Goal: Task Accomplishment & Management: Manage account settings

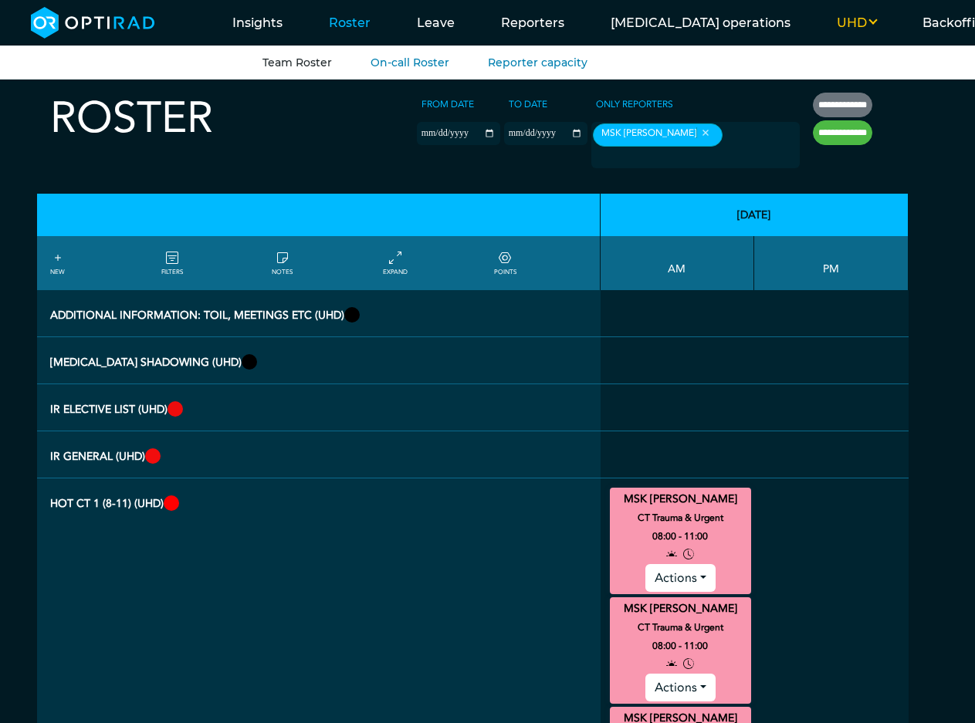
scroll to position [246, 0]
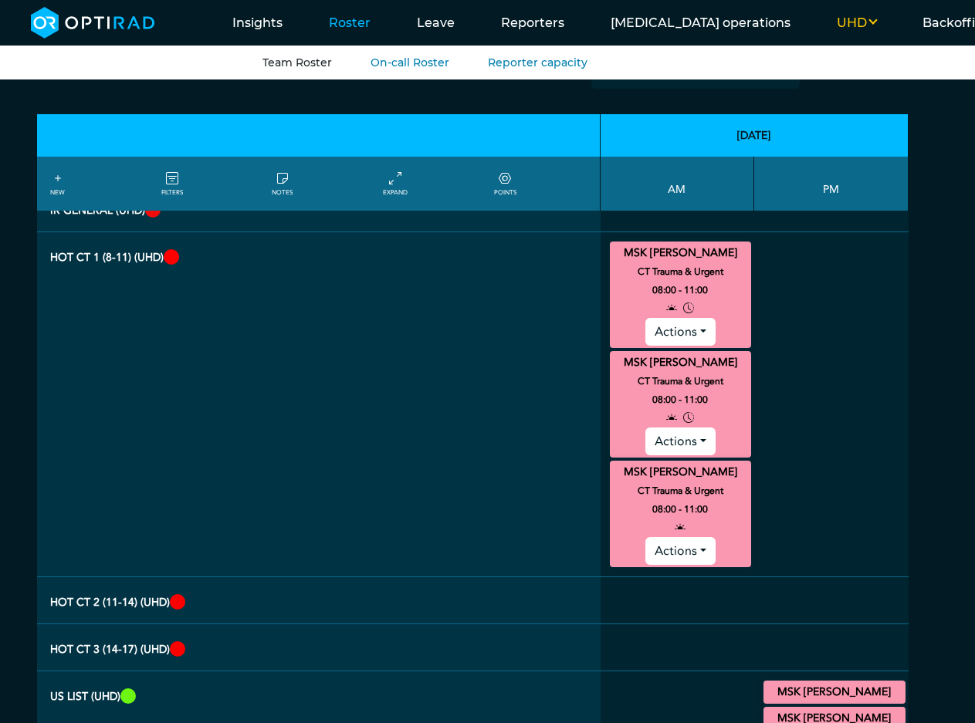
click at [707, 428] on button "Actions" at bounding box center [680, 442] width 70 height 28
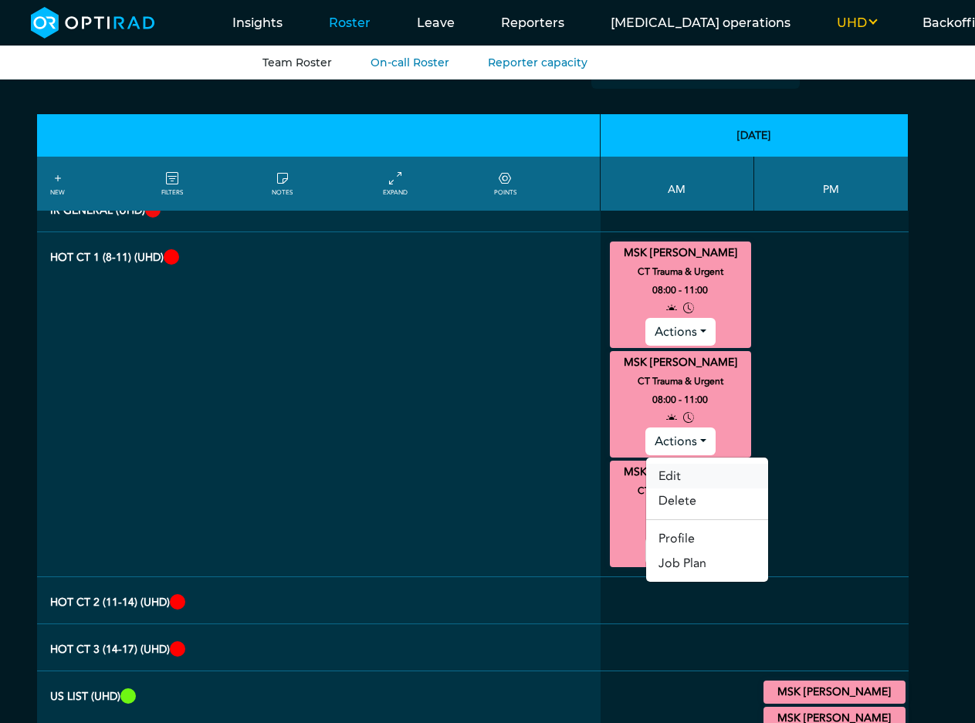
click at [713, 464] on link "Edit" at bounding box center [707, 476] width 122 height 25
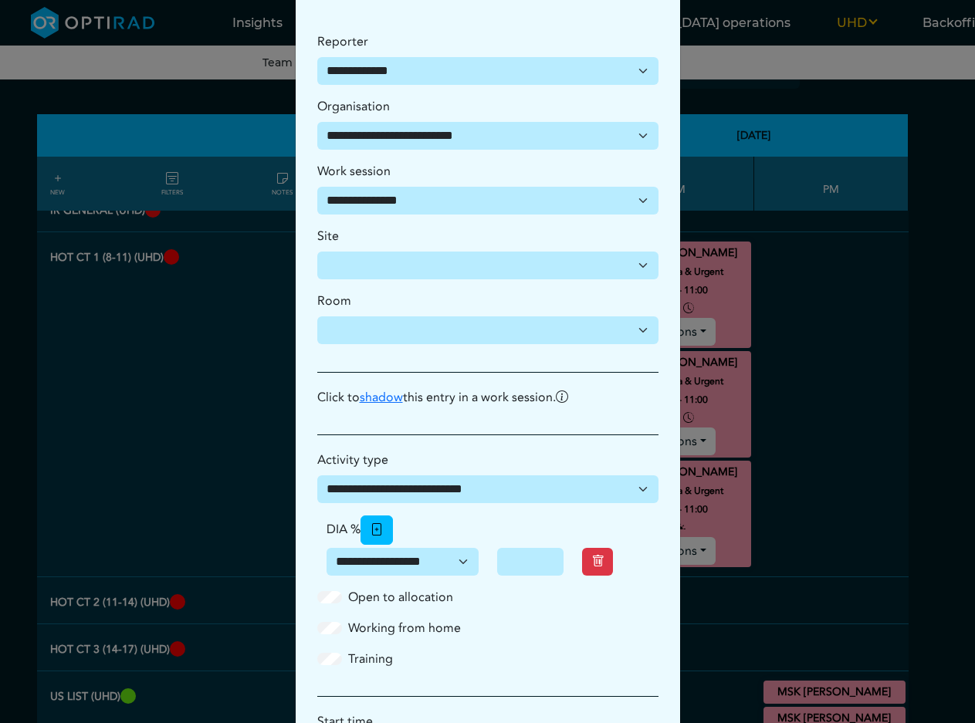
scroll to position [283, 0]
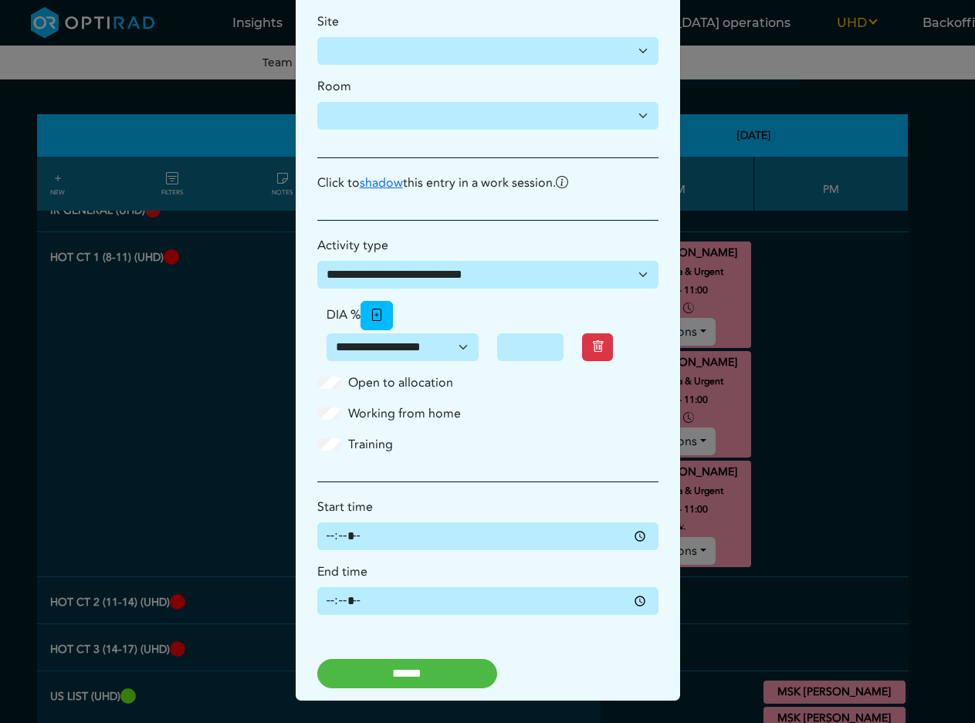
click at [861, 472] on div "**********" at bounding box center [487, 361] width 975 height 723
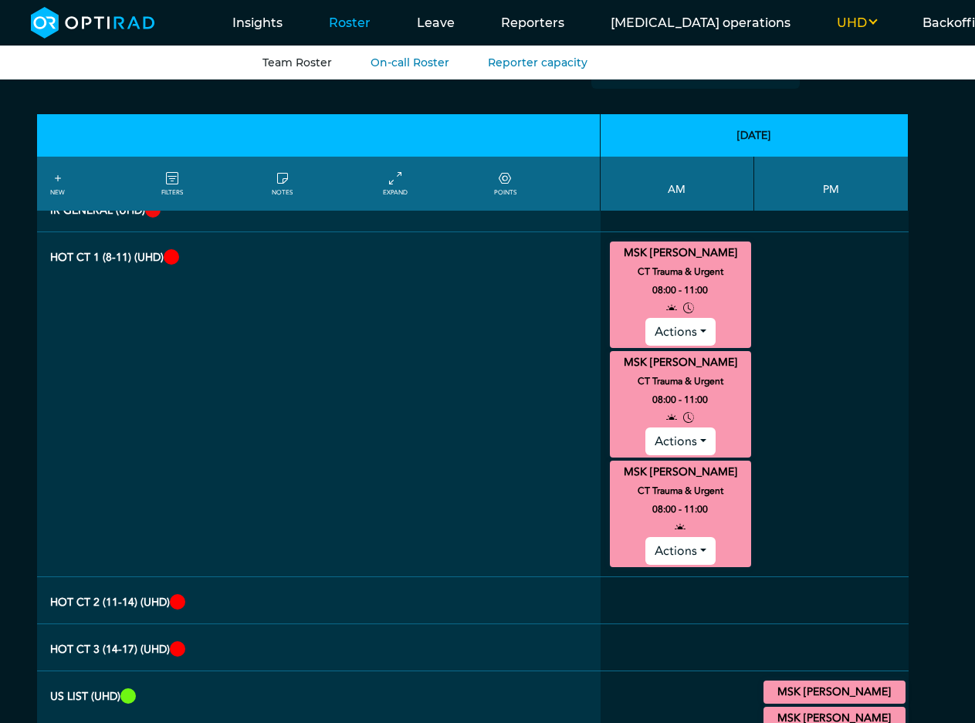
click at [694, 409] on icon at bounding box center [688, 418] width 11 height 19
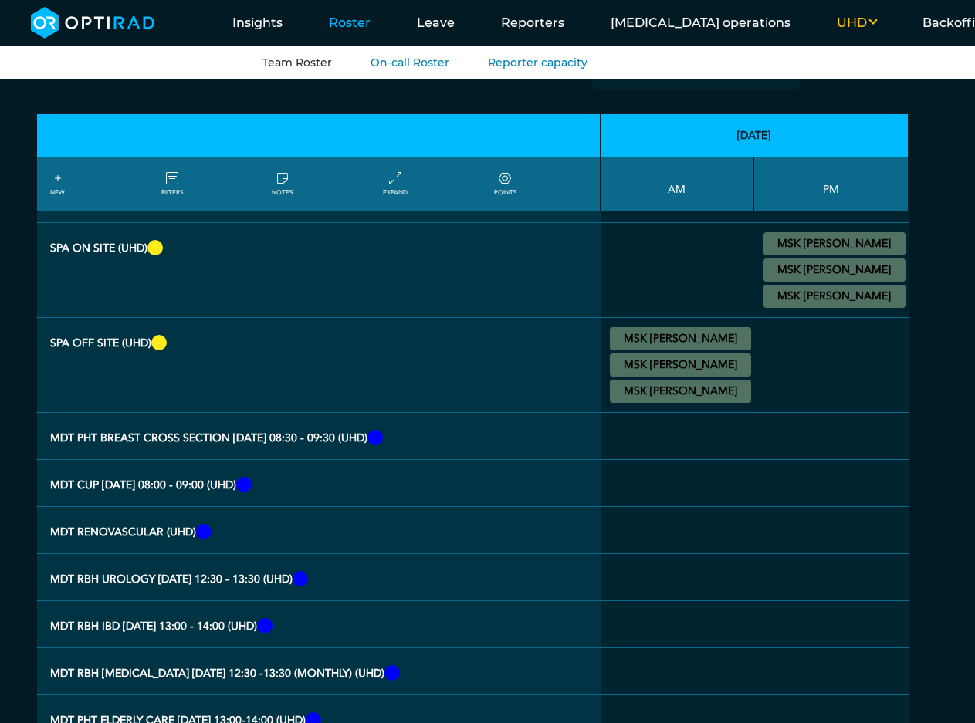
scroll to position [2567, 0]
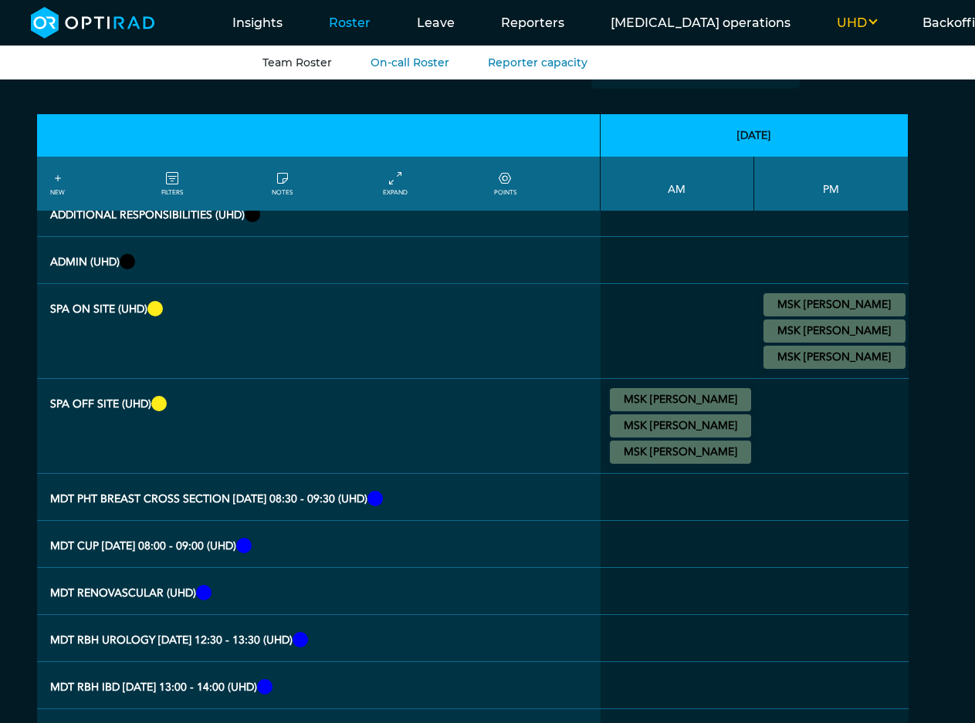
click at [696, 391] on summary "MSK Ravi Ayer" at bounding box center [680, 400] width 137 height 19
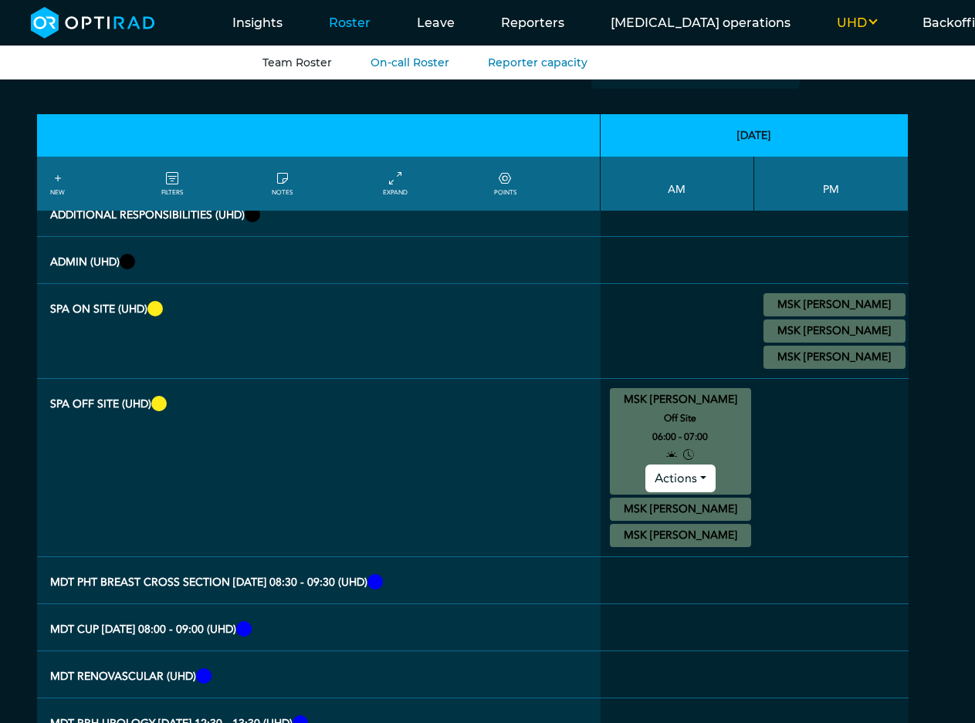
click at [682, 500] on summary "MSK Ravi Ayer" at bounding box center [680, 509] width 137 height 19
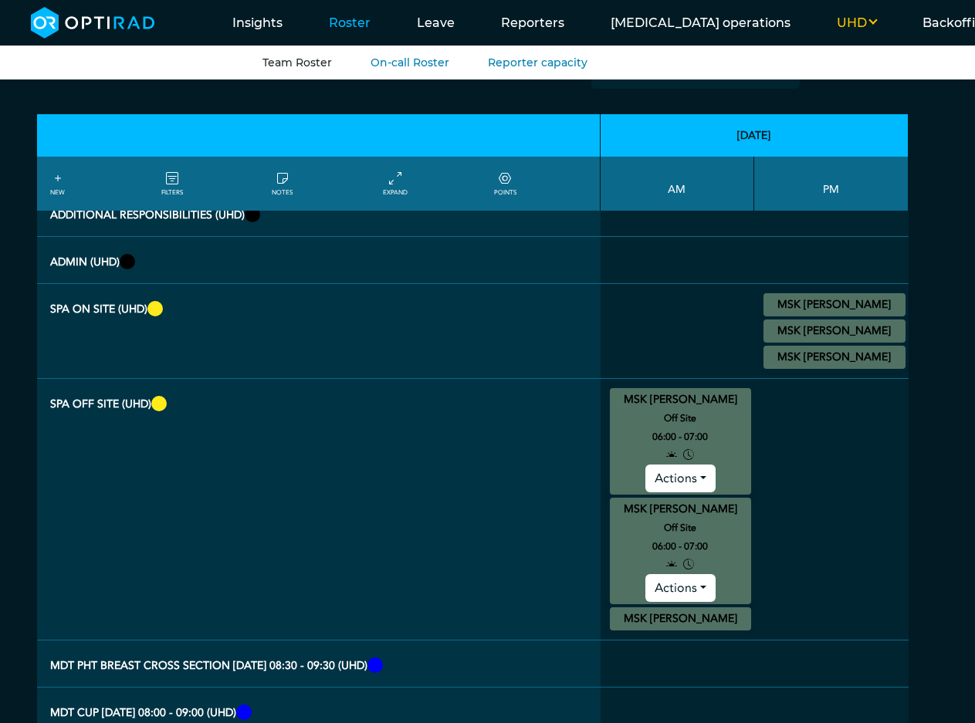
click at [713, 610] on summary "MSK Ravi Ayer" at bounding box center [680, 619] width 137 height 19
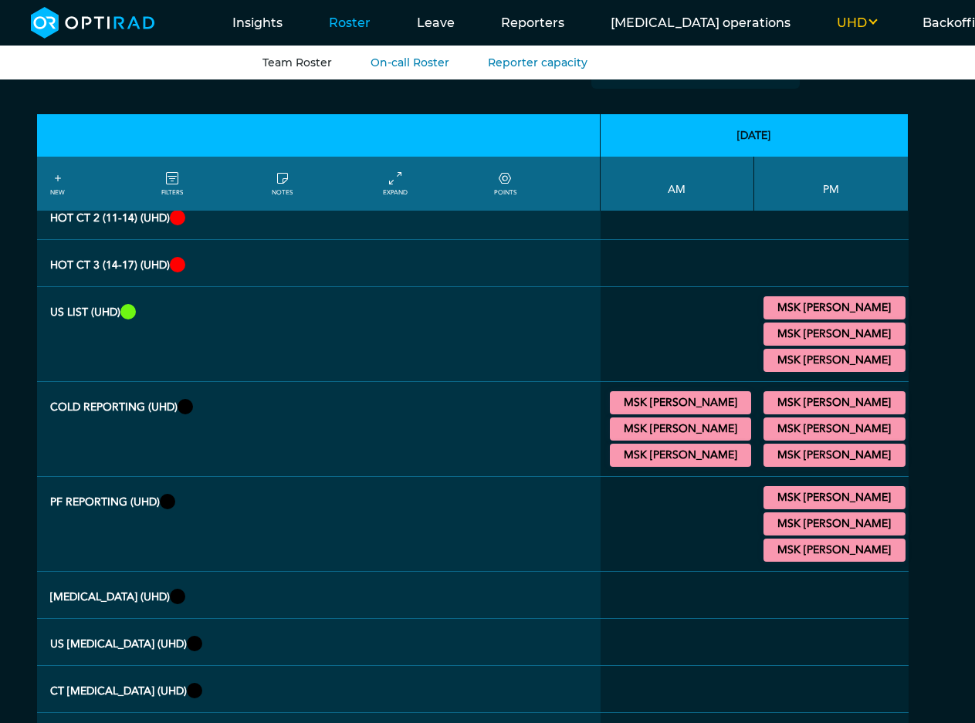
scroll to position [0, 0]
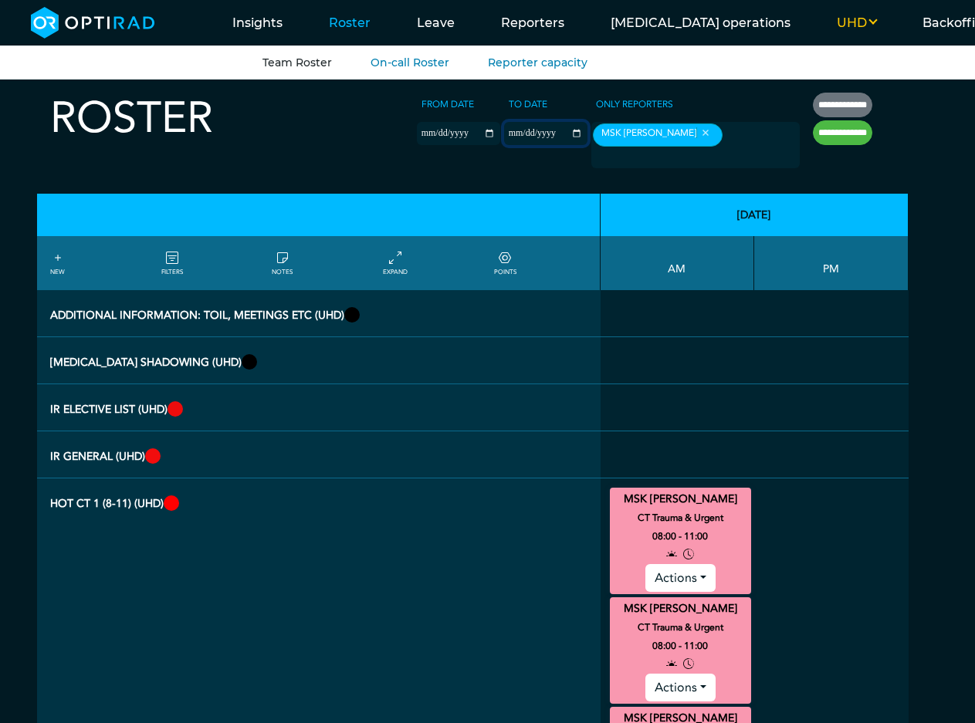
click at [504, 137] on input "**********" at bounding box center [545, 133] width 83 height 23
type input "**********"
click at [845, 135] on input "**********" at bounding box center [842, 132] width 59 height 25
type input "**********"
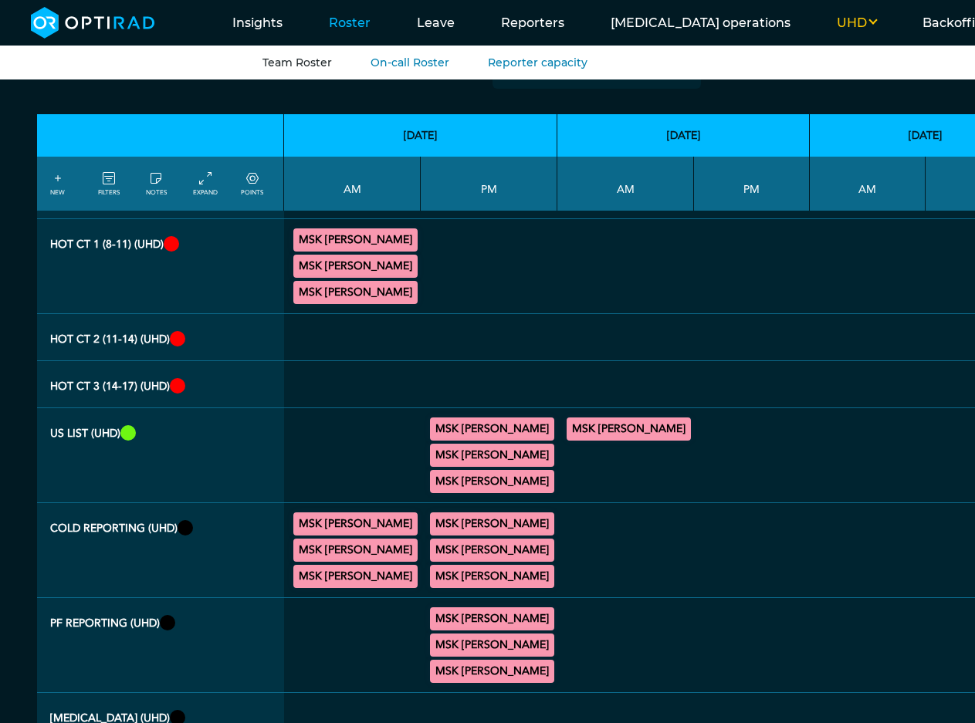
scroll to position [330, 0]
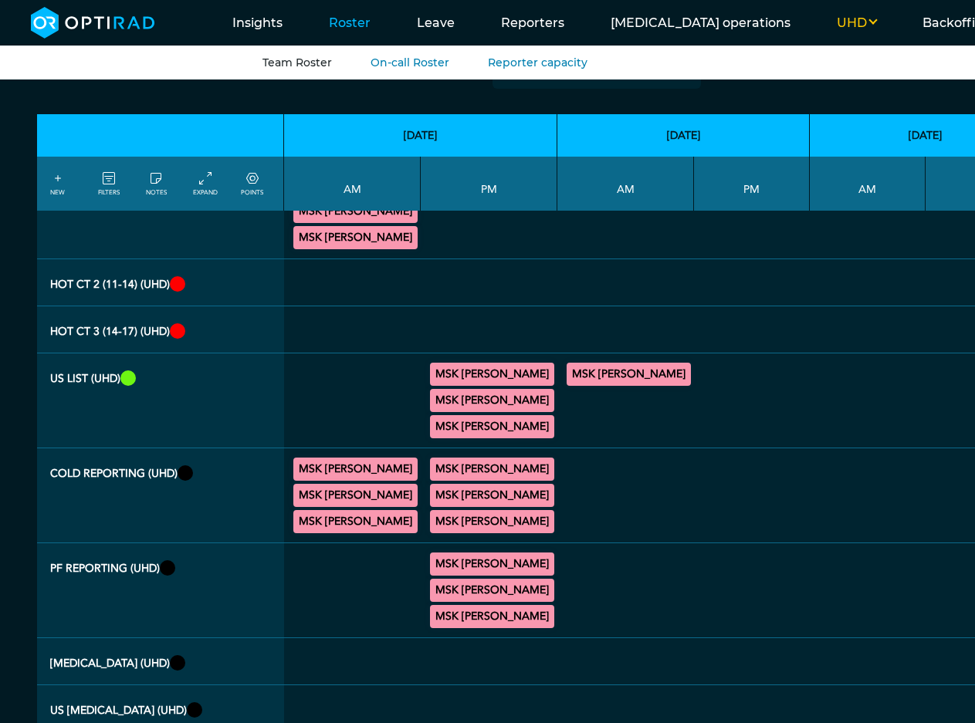
click at [569, 365] on summary "MSK Ravi Ayer" at bounding box center [629, 374] width 120 height 19
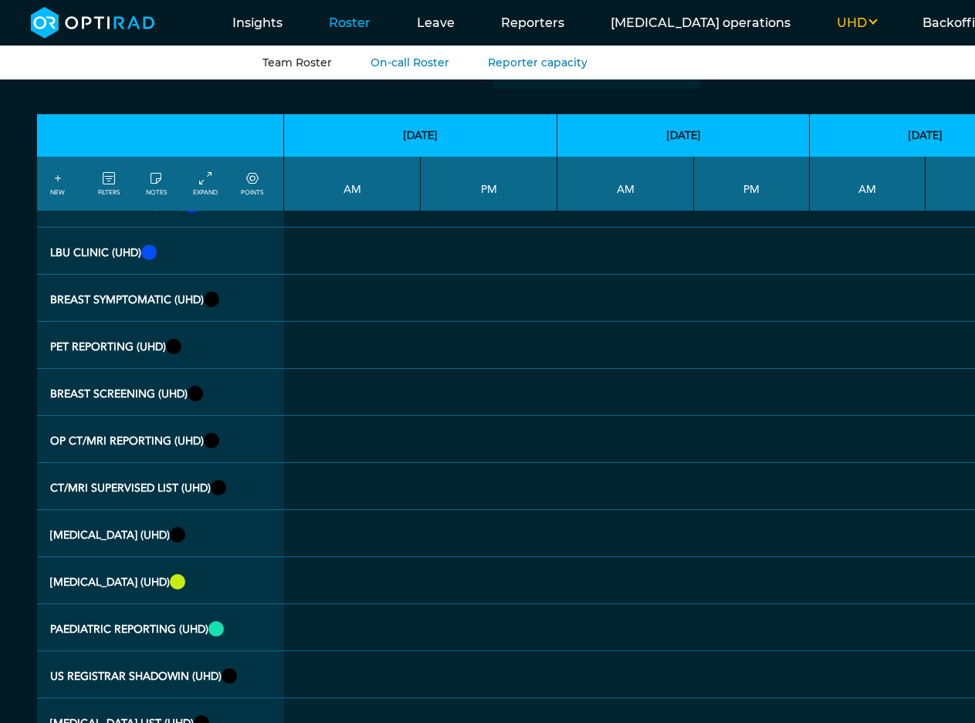
scroll to position [1031, 0]
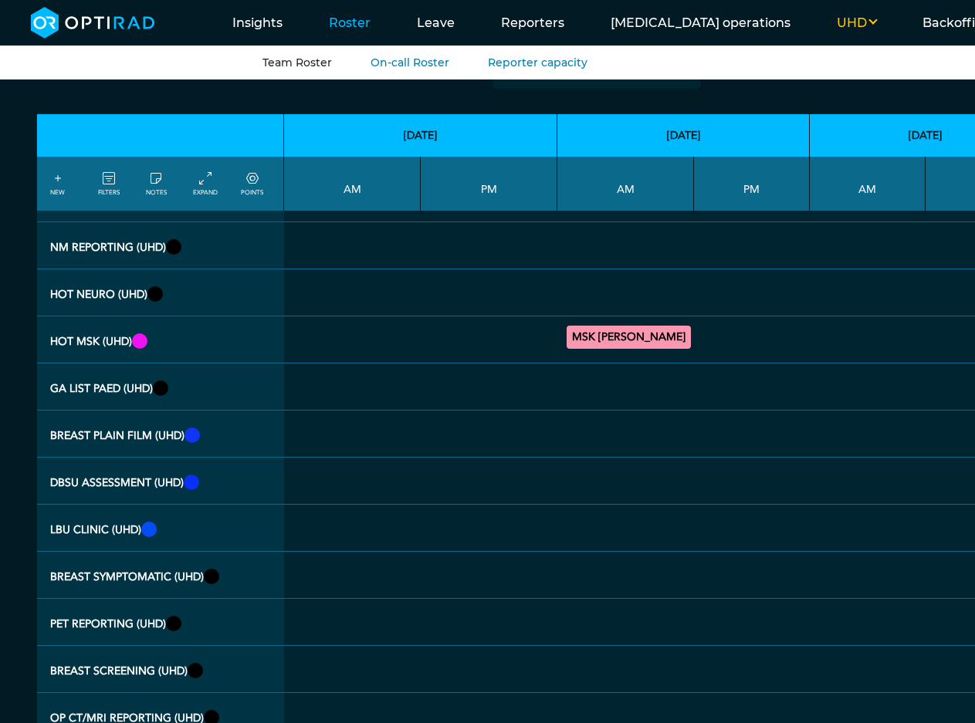
click at [587, 328] on summary "MSK Ravi Ayer" at bounding box center [629, 337] width 120 height 19
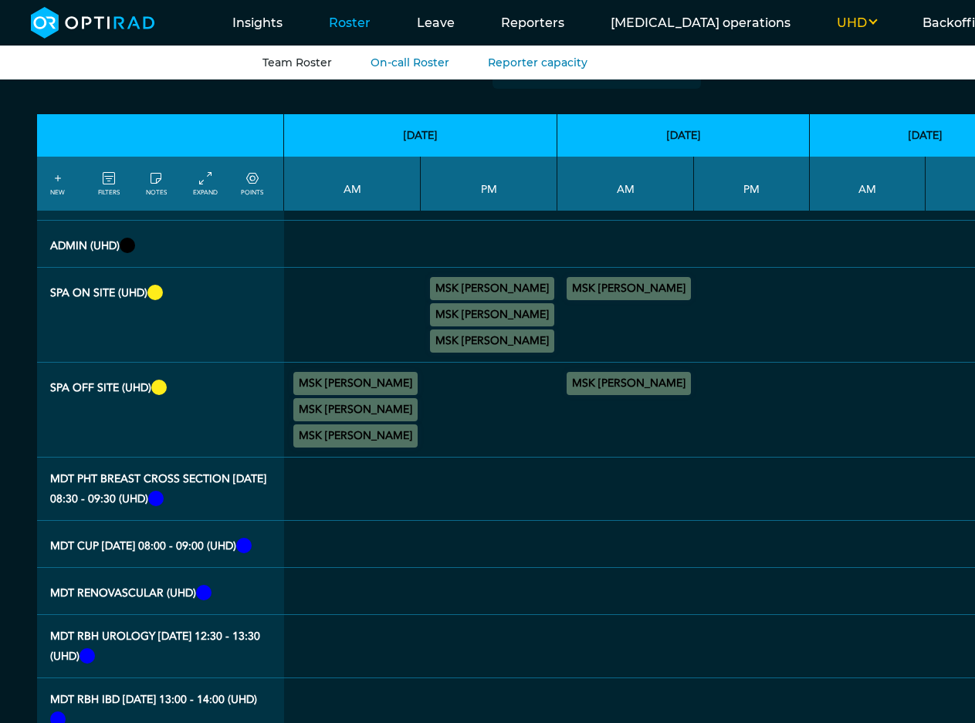
scroll to position [2282, 0]
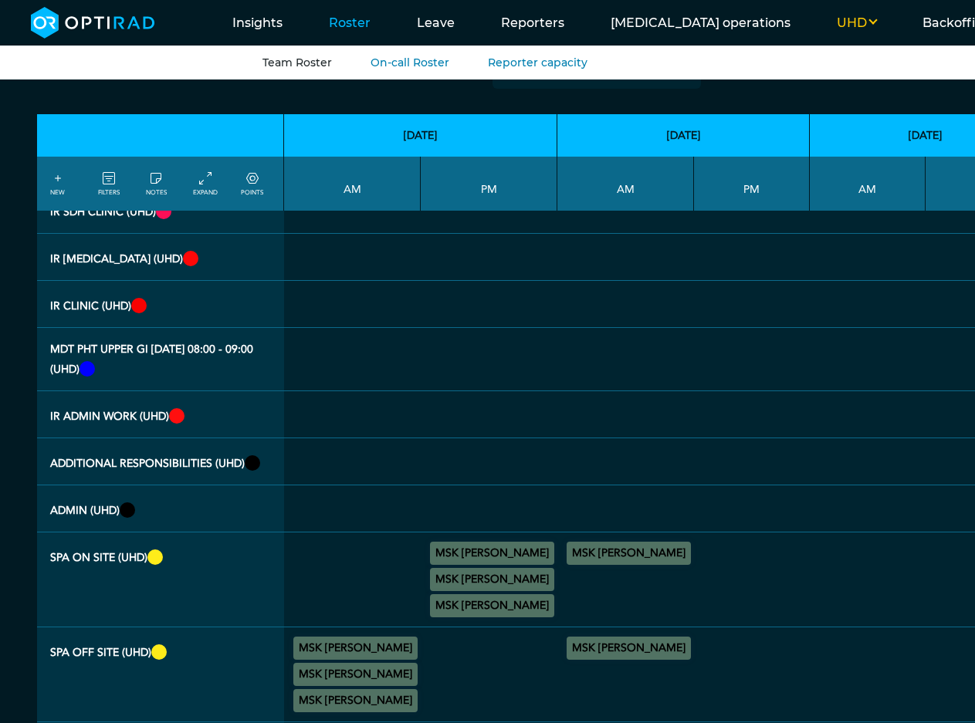
click at [580, 539] on div "MSK Ravi Ayer On Site 08:00 - 09:00 Poole Actions" at bounding box center [626, 553] width 124 height 29
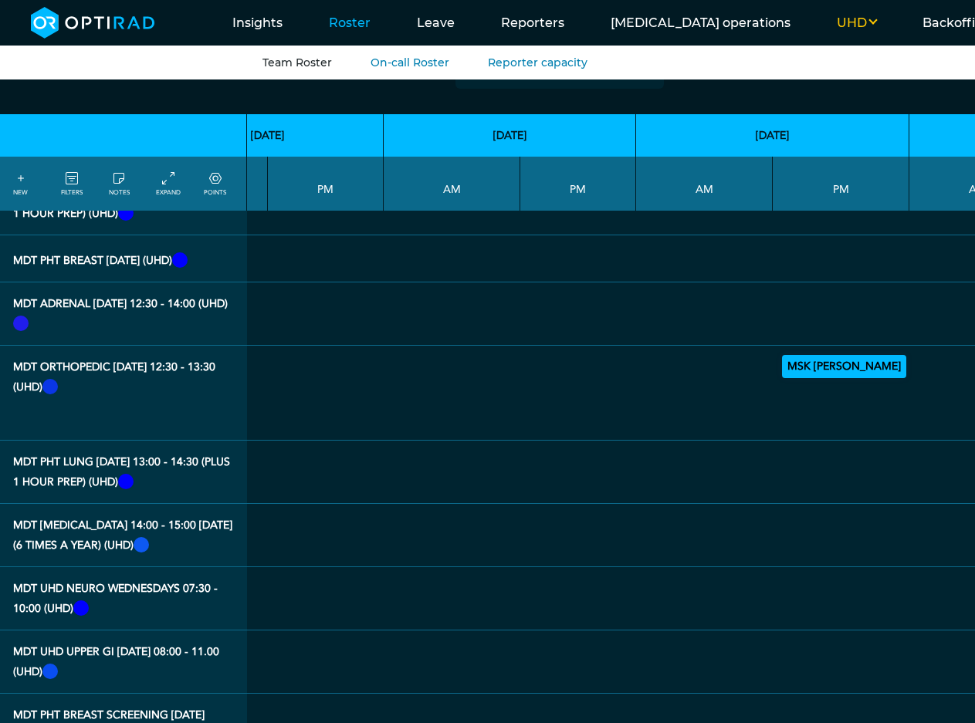
scroll to position [3654, 1394]
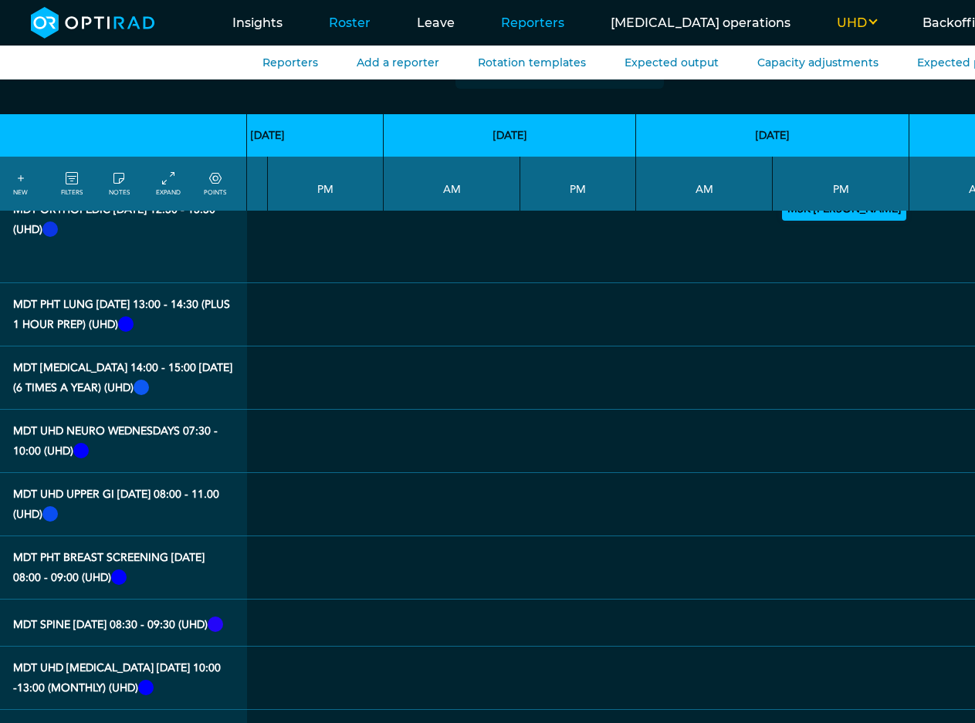
click at [507, 22] on link "Reporters" at bounding box center [533, 22] width 110 height 61
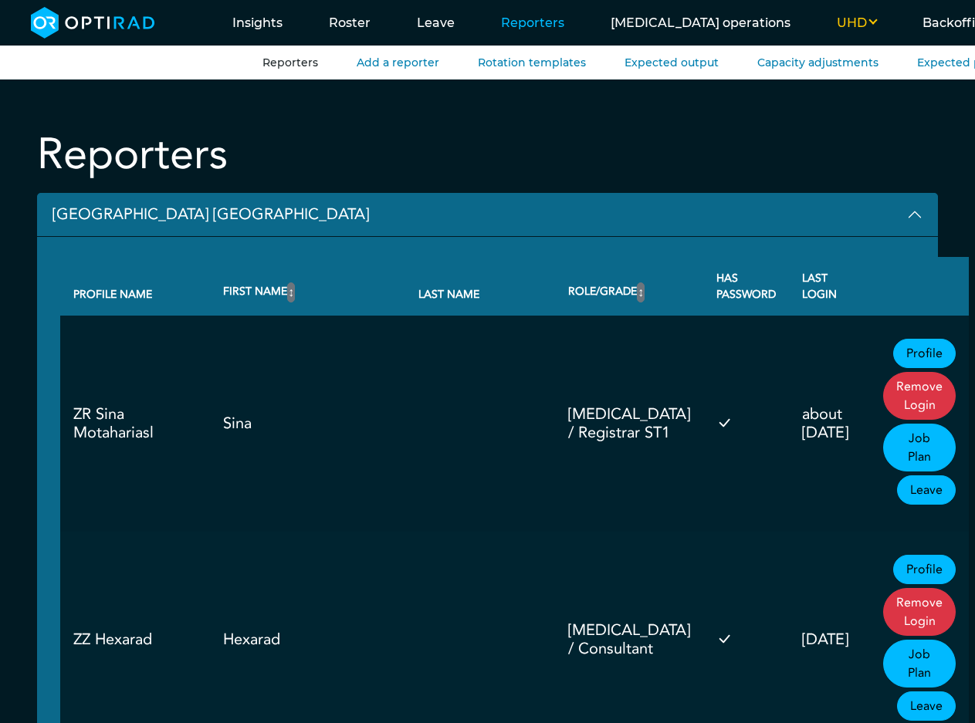
scroll to position [465, 0]
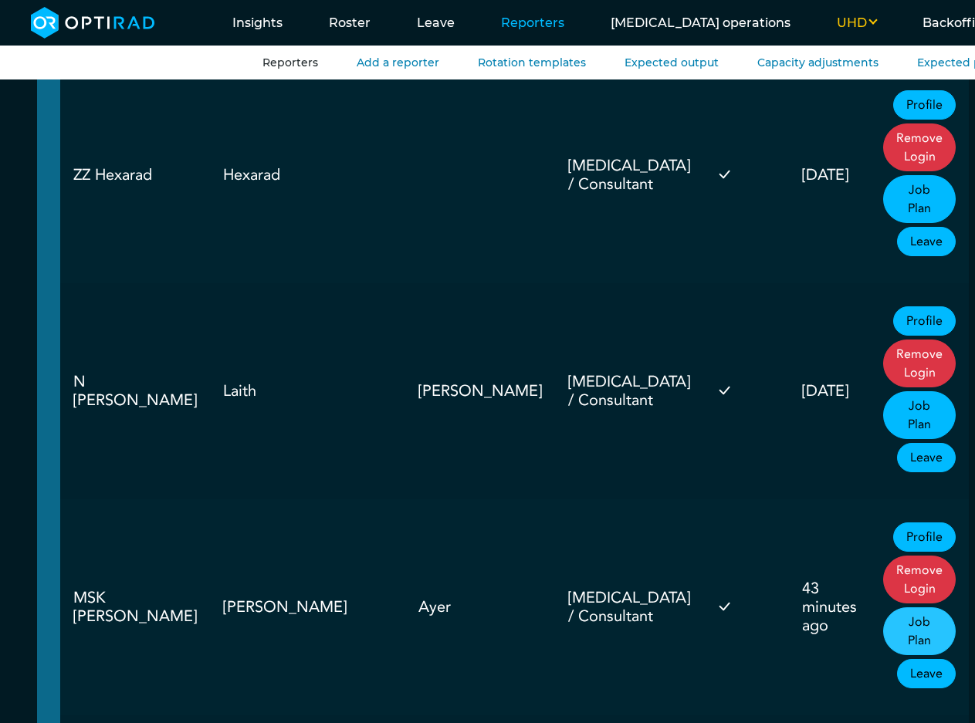
click at [883, 608] on link "Job Plan" at bounding box center [919, 632] width 73 height 48
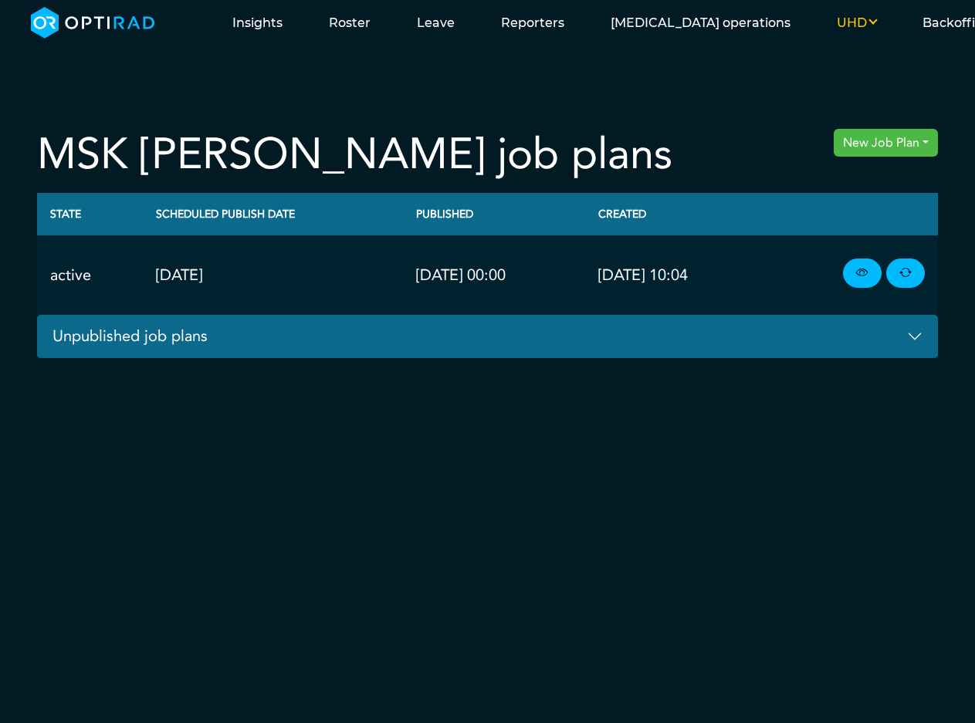
click at [845, 344] on button "Unpublished job plans" at bounding box center [487, 337] width 901 height 44
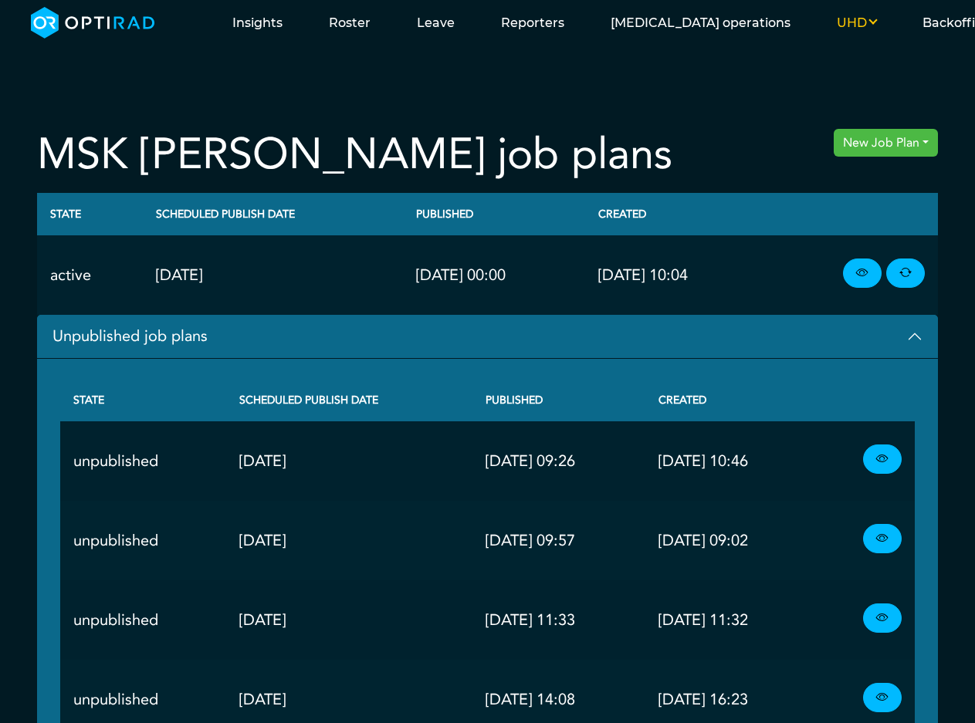
scroll to position [17, 0]
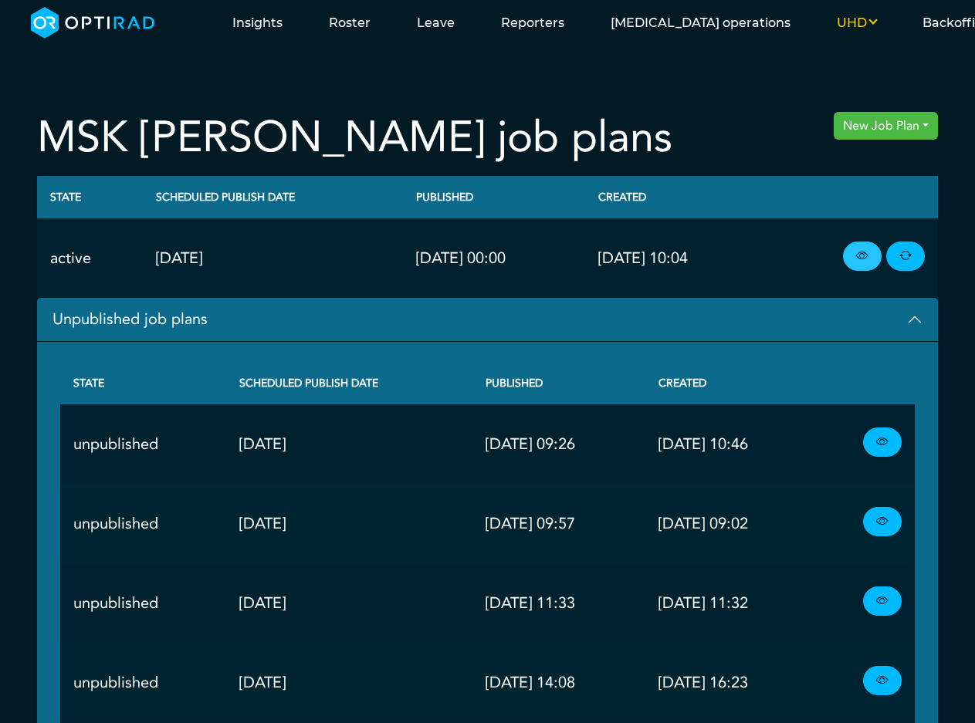
click at [866, 245] on link at bounding box center [862, 256] width 39 height 29
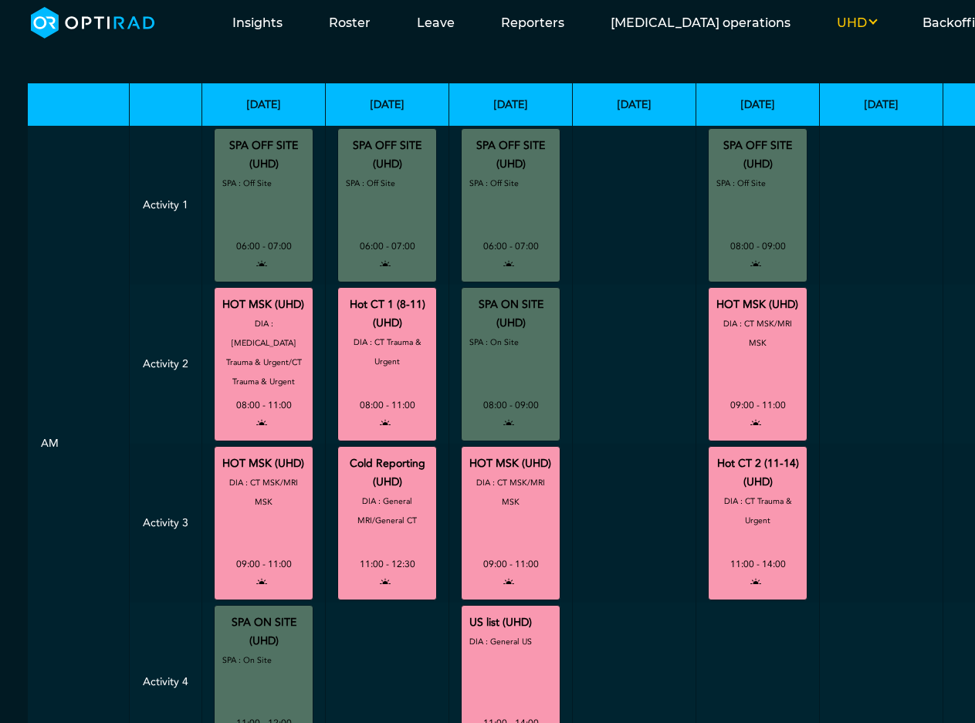
scroll to position [113, 0]
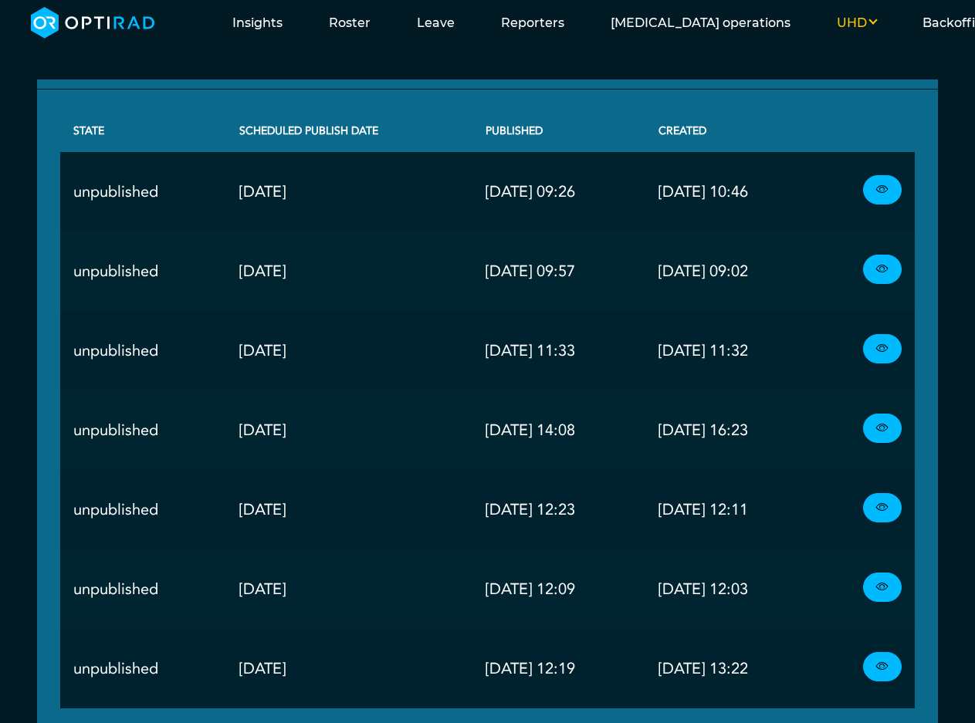
scroll to position [265, 0]
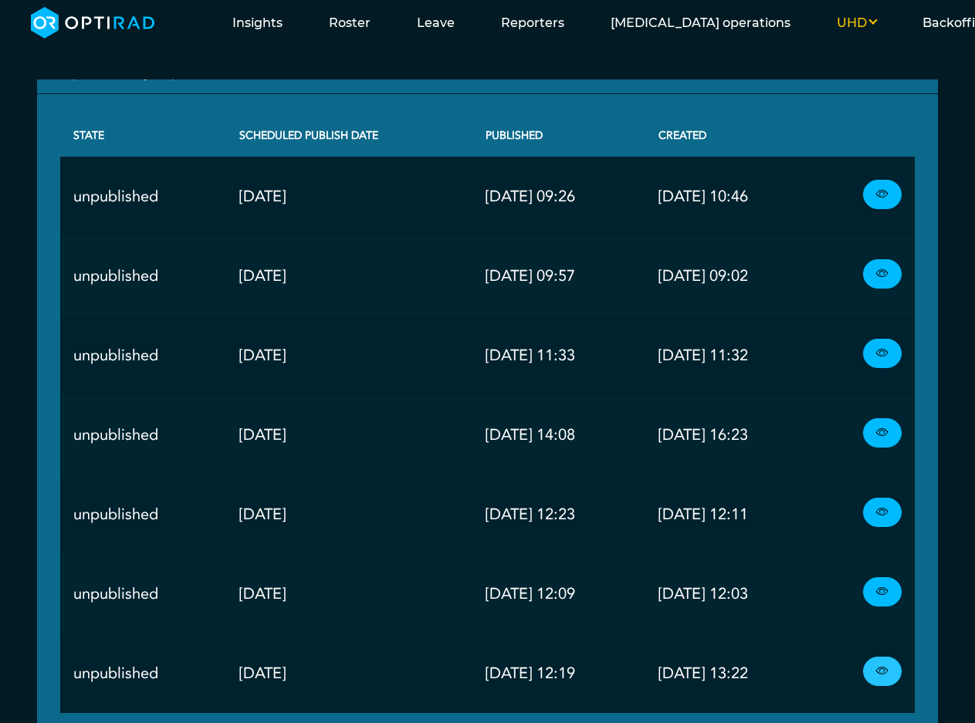
click at [878, 668] on icon at bounding box center [882, 671] width 12 height 17
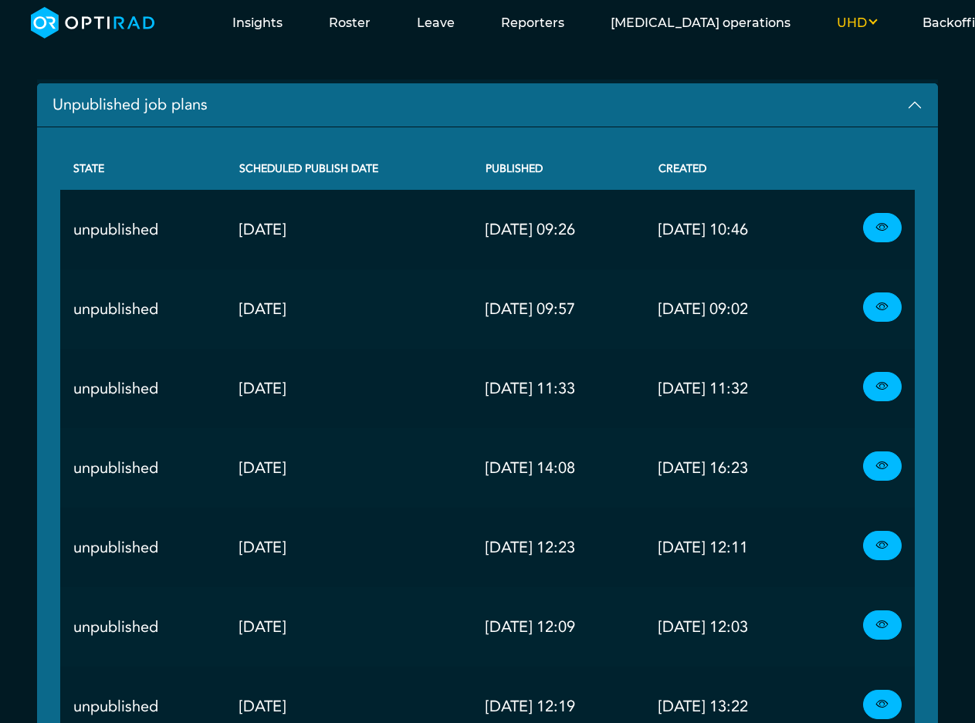
scroll to position [265, 0]
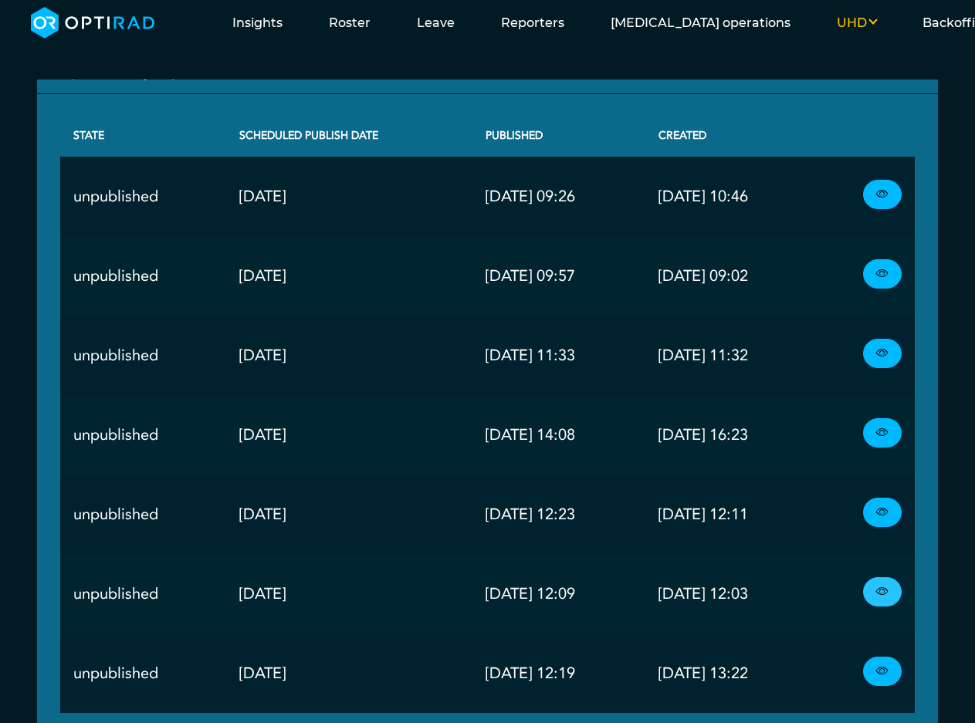
click at [876, 594] on icon at bounding box center [882, 592] width 12 height 17
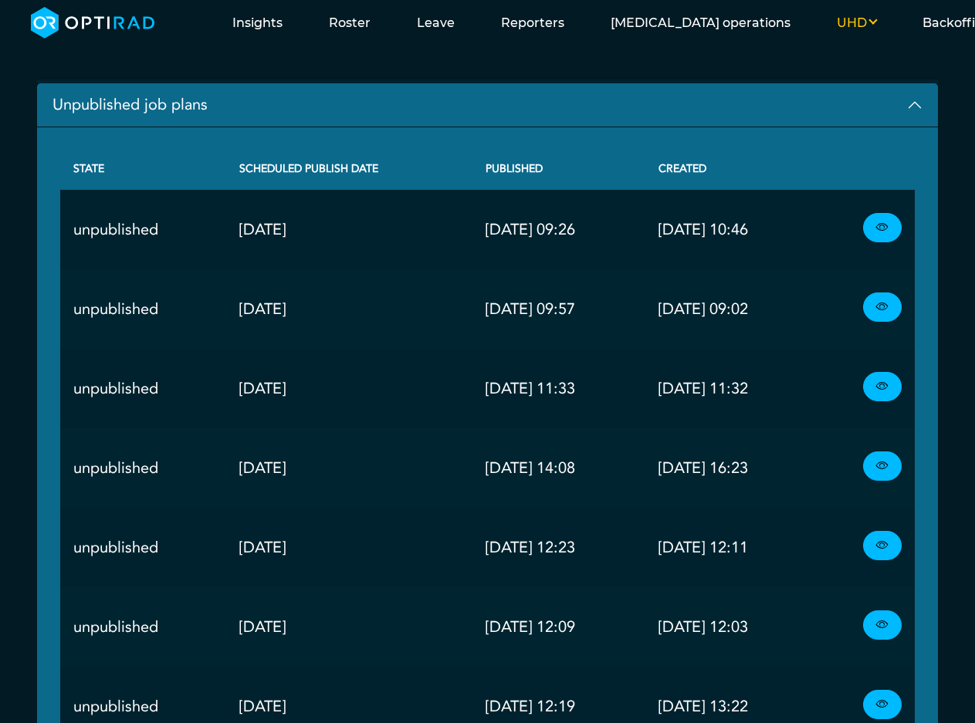
scroll to position [265, 0]
